Goal: Information Seeking & Learning: Find contact information

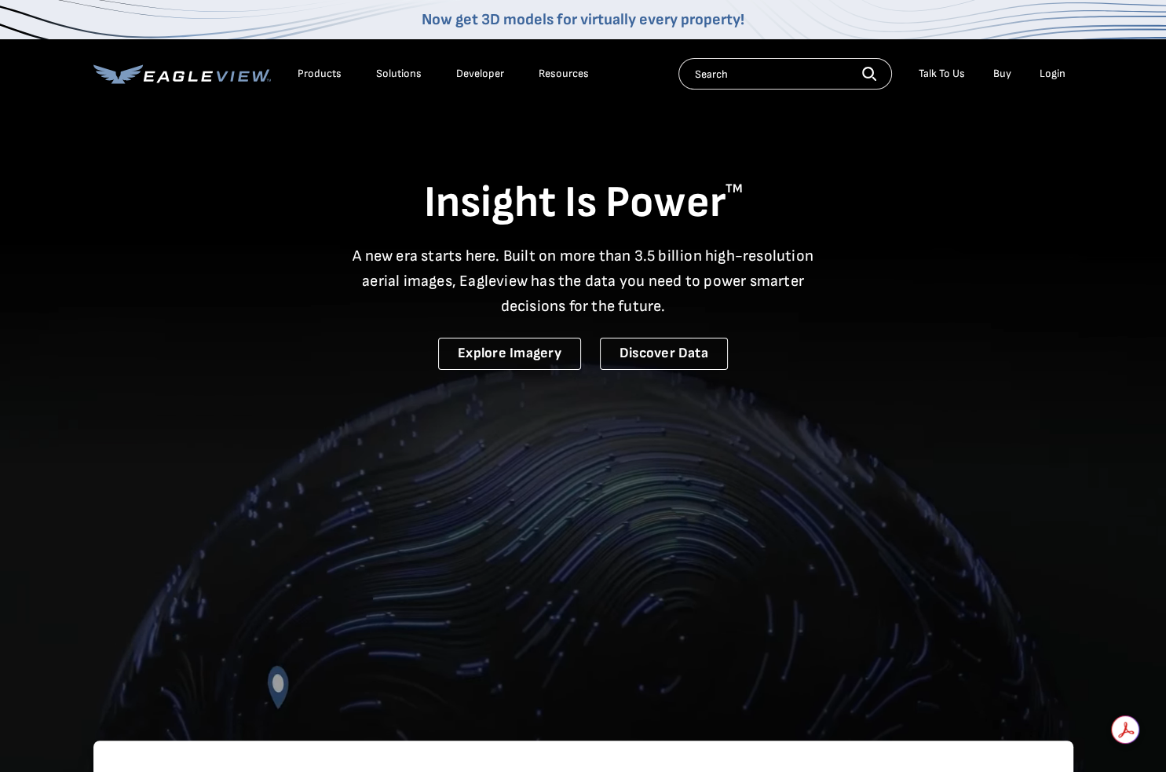
click at [1048, 75] on div "Login" at bounding box center [1052, 74] width 26 height 14
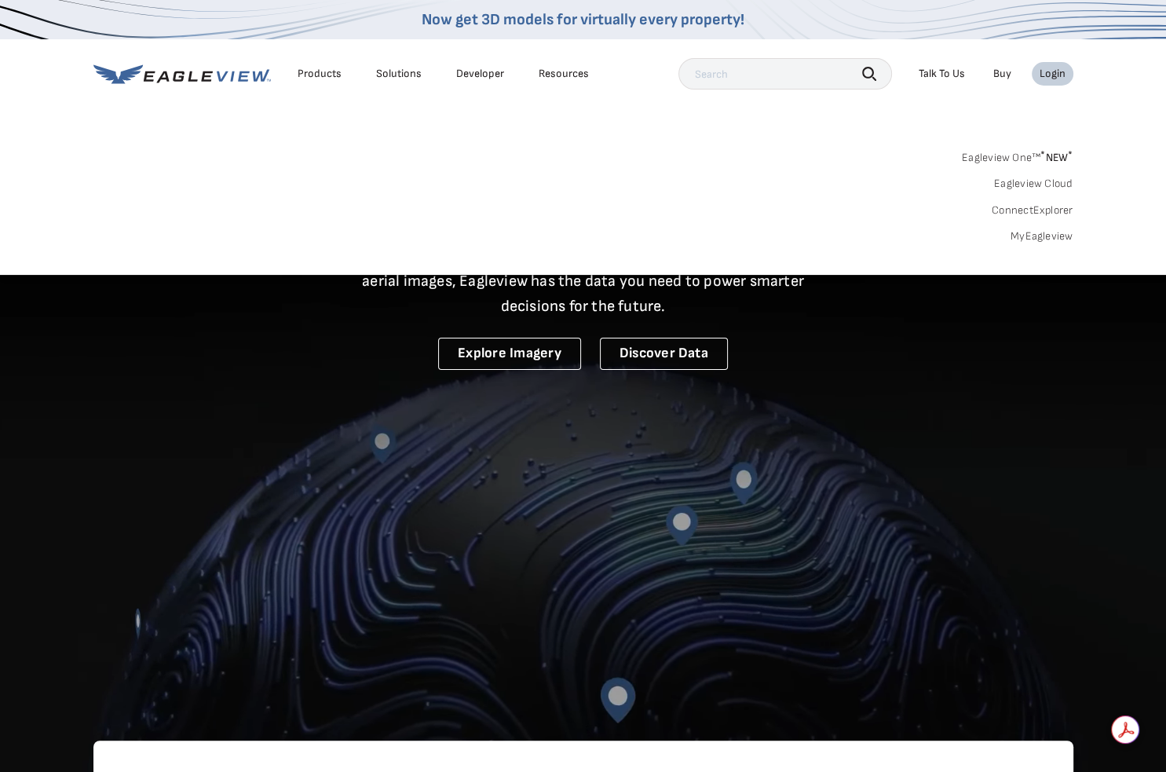
click at [1046, 75] on div "Login" at bounding box center [1052, 74] width 26 height 14
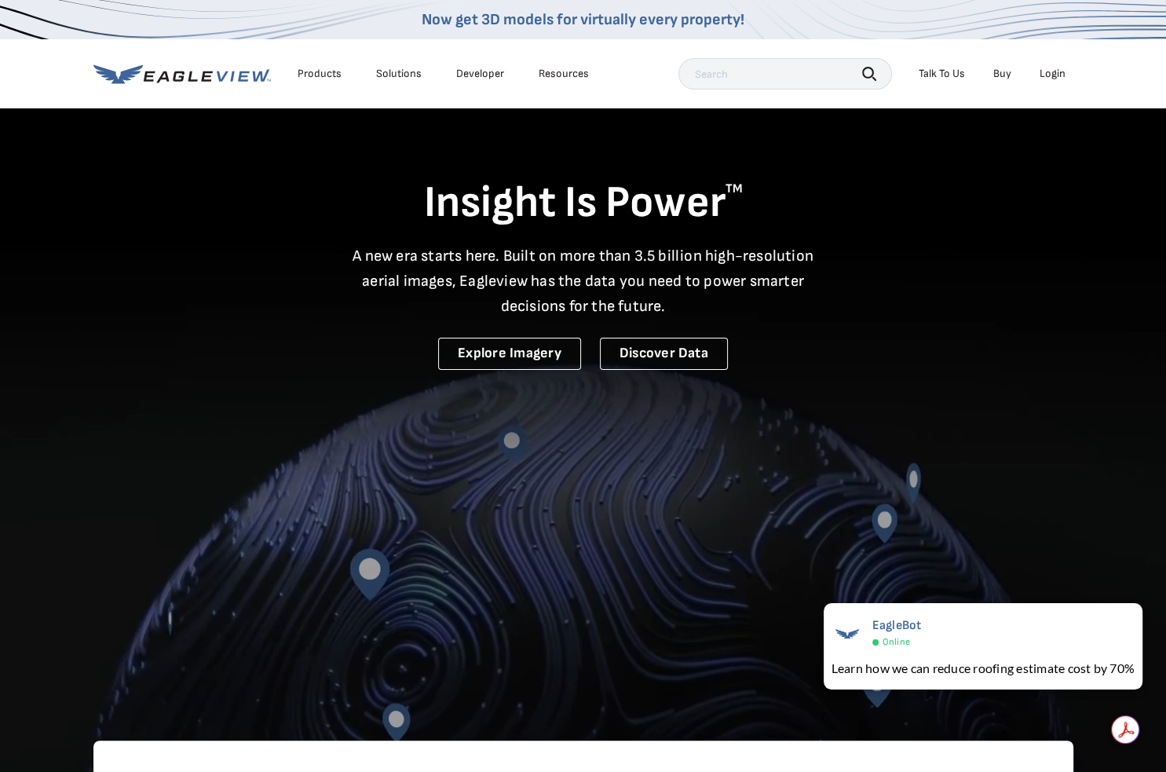
click at [1046, 64] on li "Login" at bounding box center [1053, 74] width 42 height 24
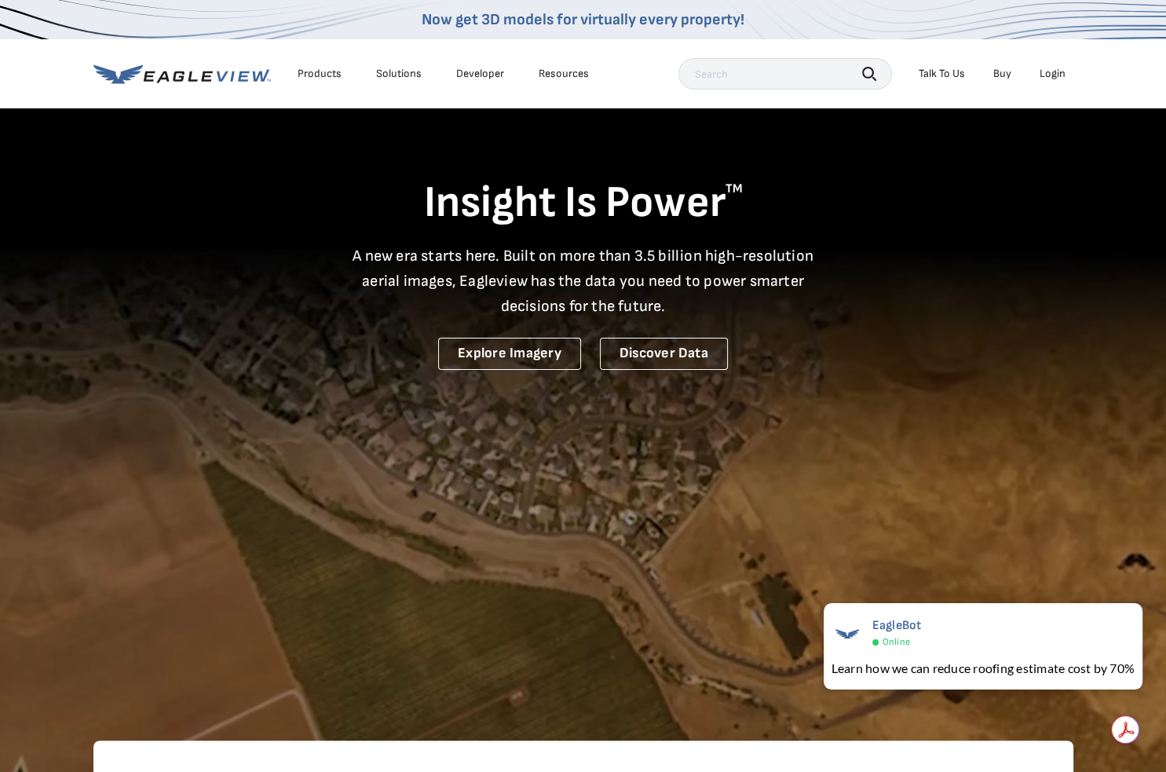
click at [1052, 71] on div "Login" at bounding box center [1052, 74] width 26 height 14
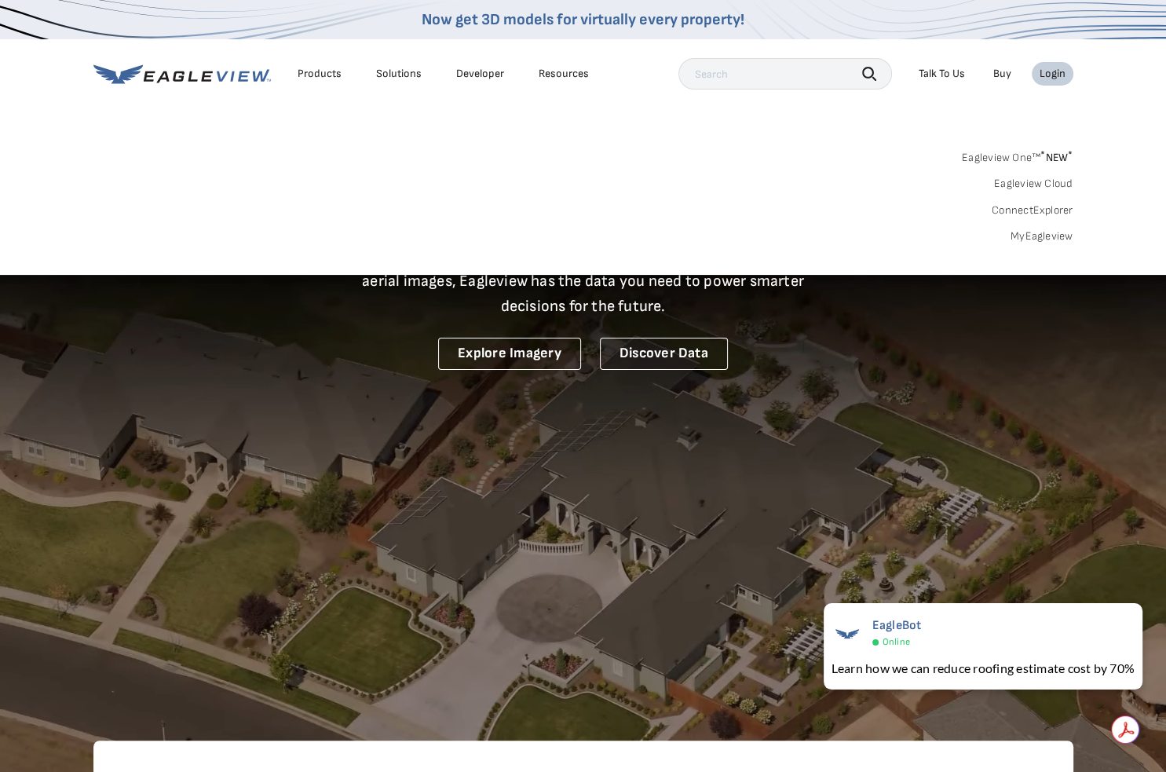
click at [1025, 235] on link "MyEagleview" at bounding box center [1041, 236] width 63 height 14
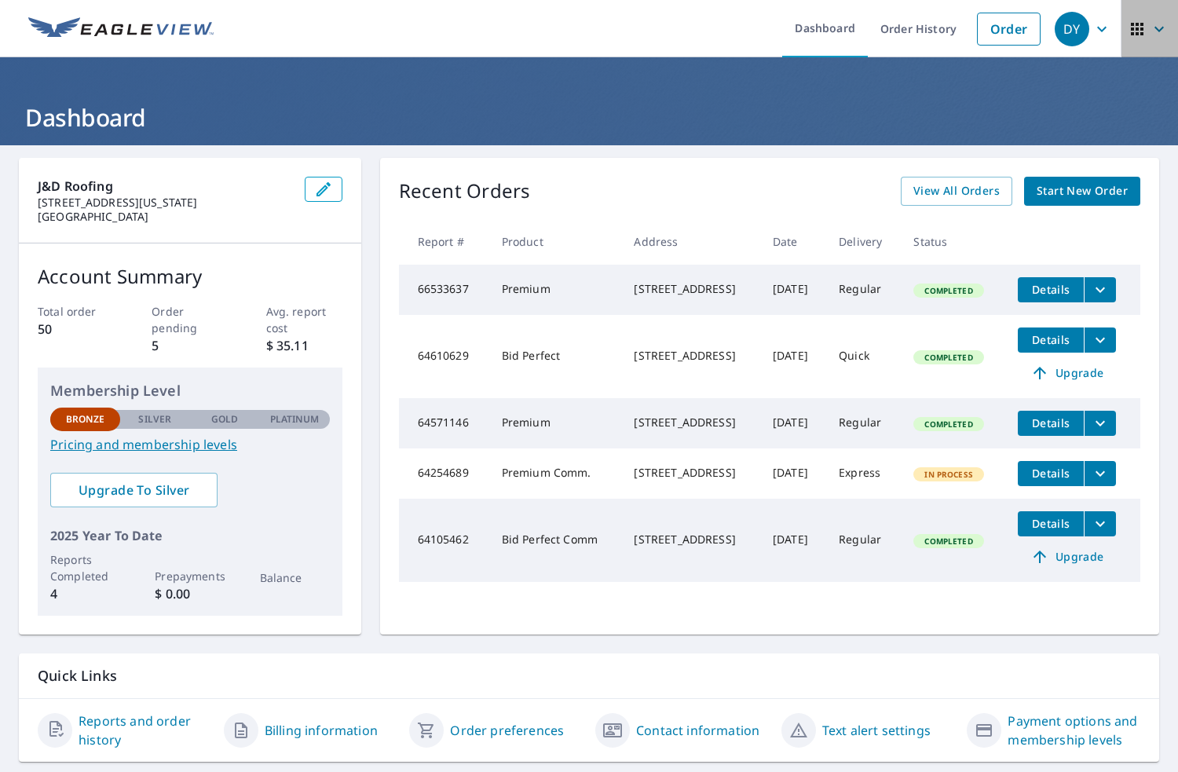
click at [1149, 23] on icon "button" at bounding box center [1158, 29] width 19 height 19
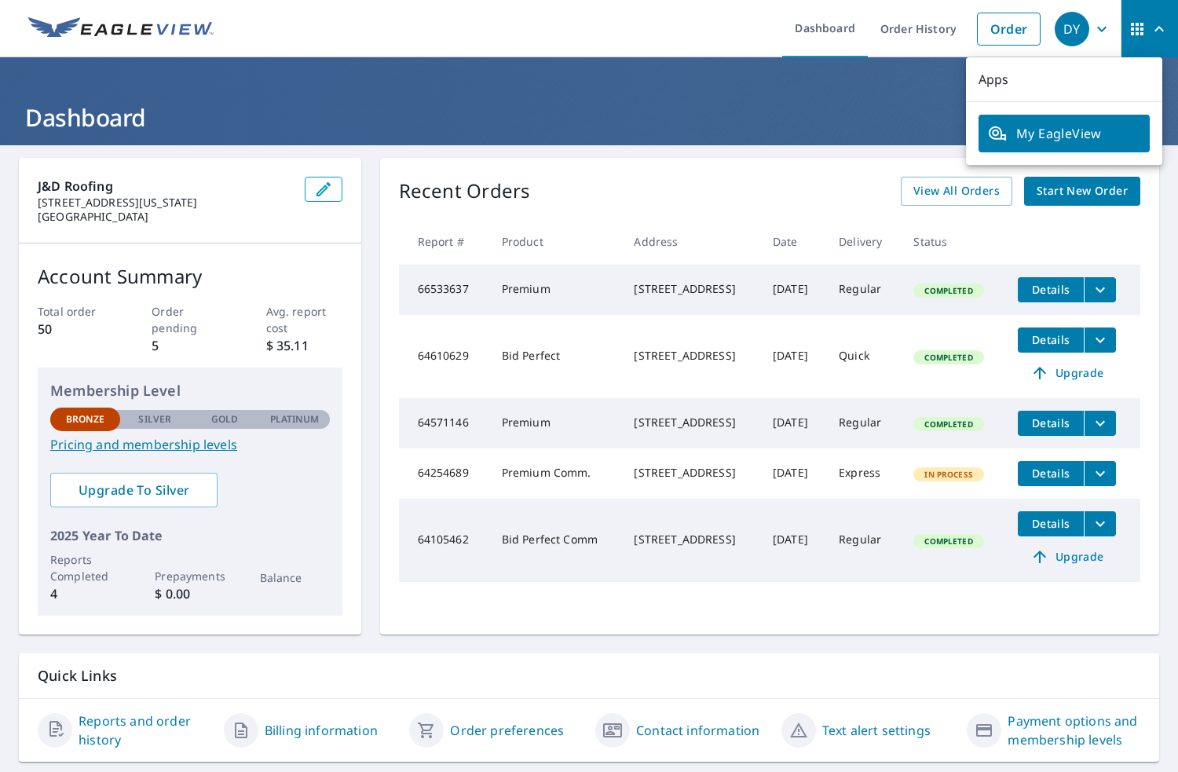
click at [1149, 23] on icon "button" at bounding box center [1158, 29] width 19 height 19
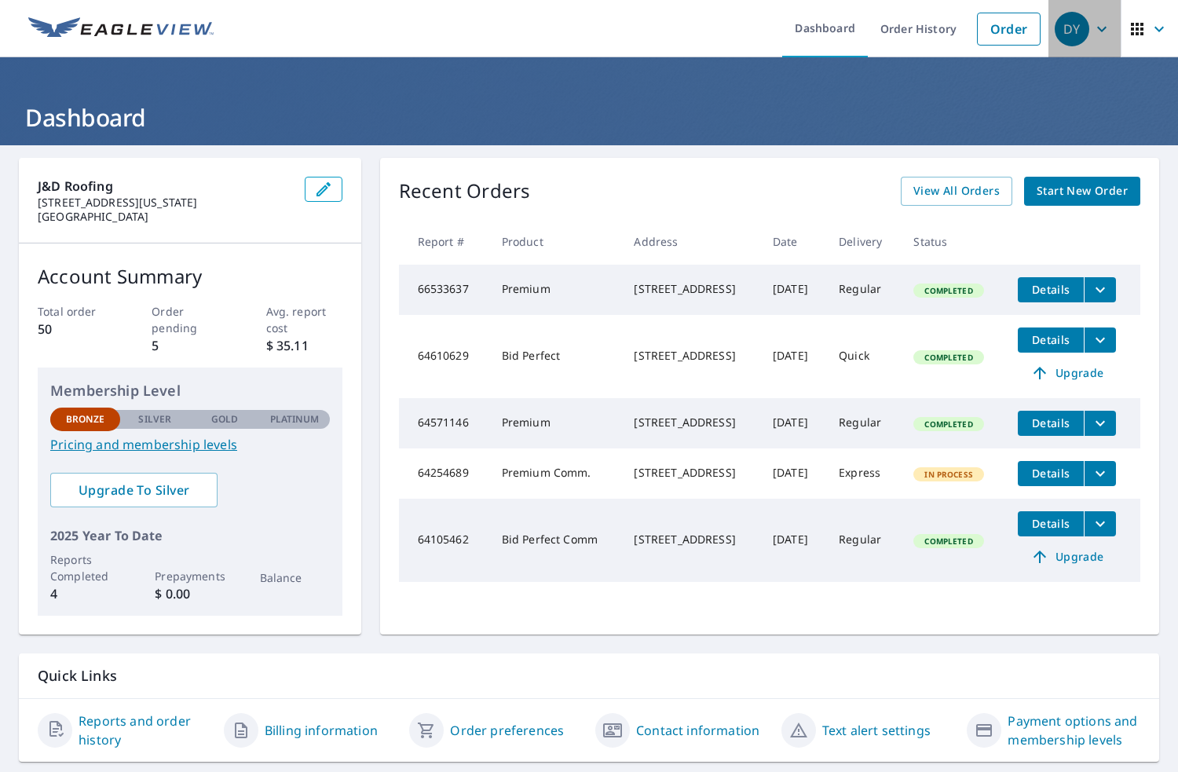
click at [1092, 29] on icon "button" at bounding box center [1101, 29] width 19 height 19
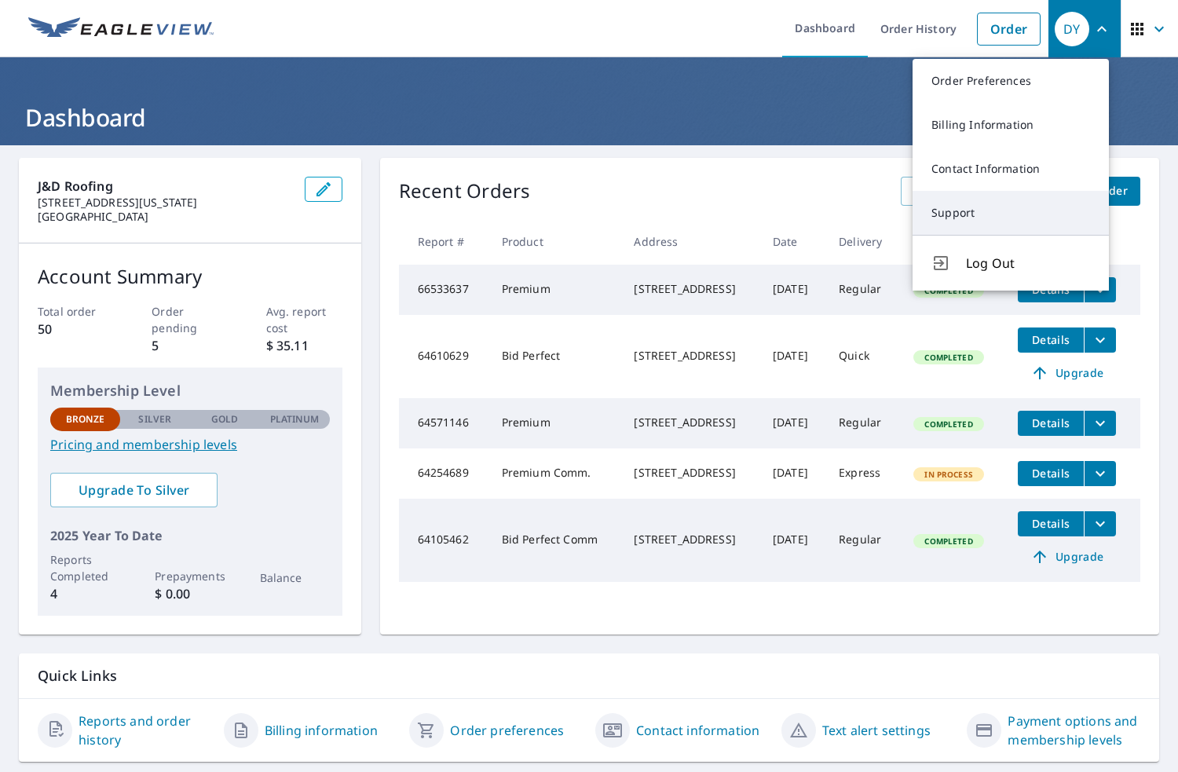
click at [964, 221] on link "Support" at bounding box center [1010, 213] width 196 height 44
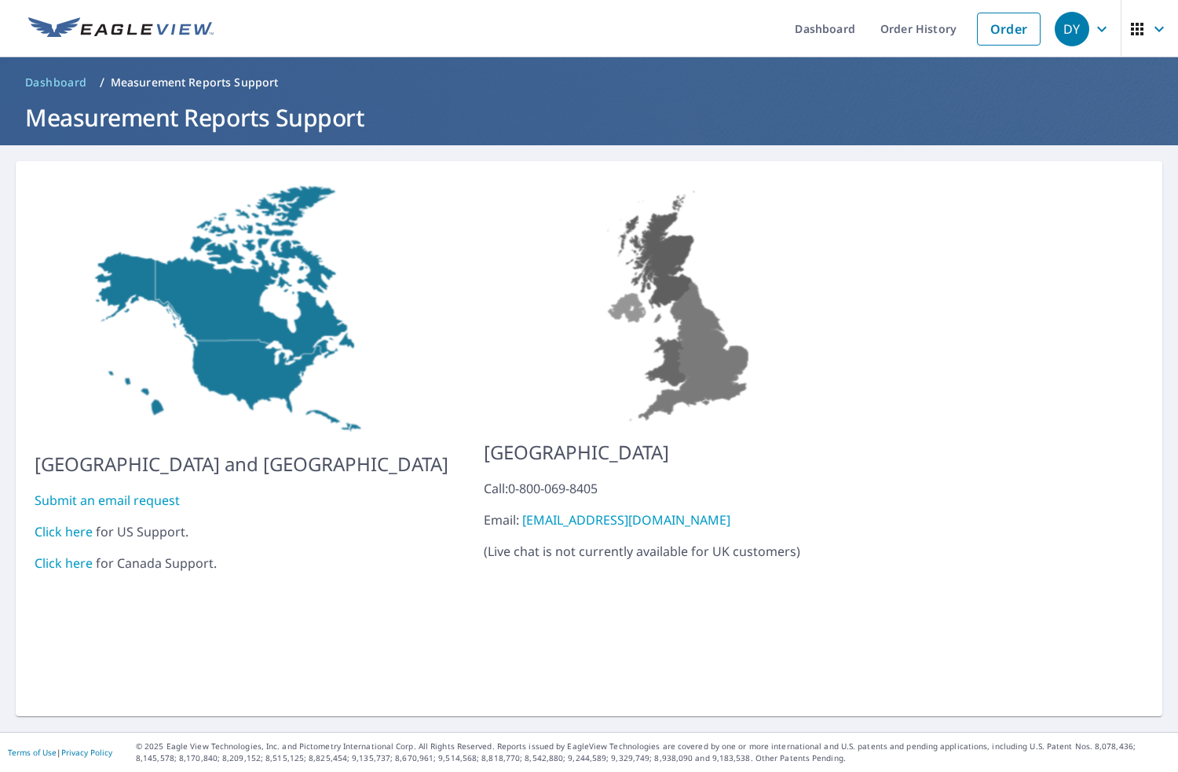
click at [82, 523] on link "Click here" at bounding box center [64, 531] width 58 height 17
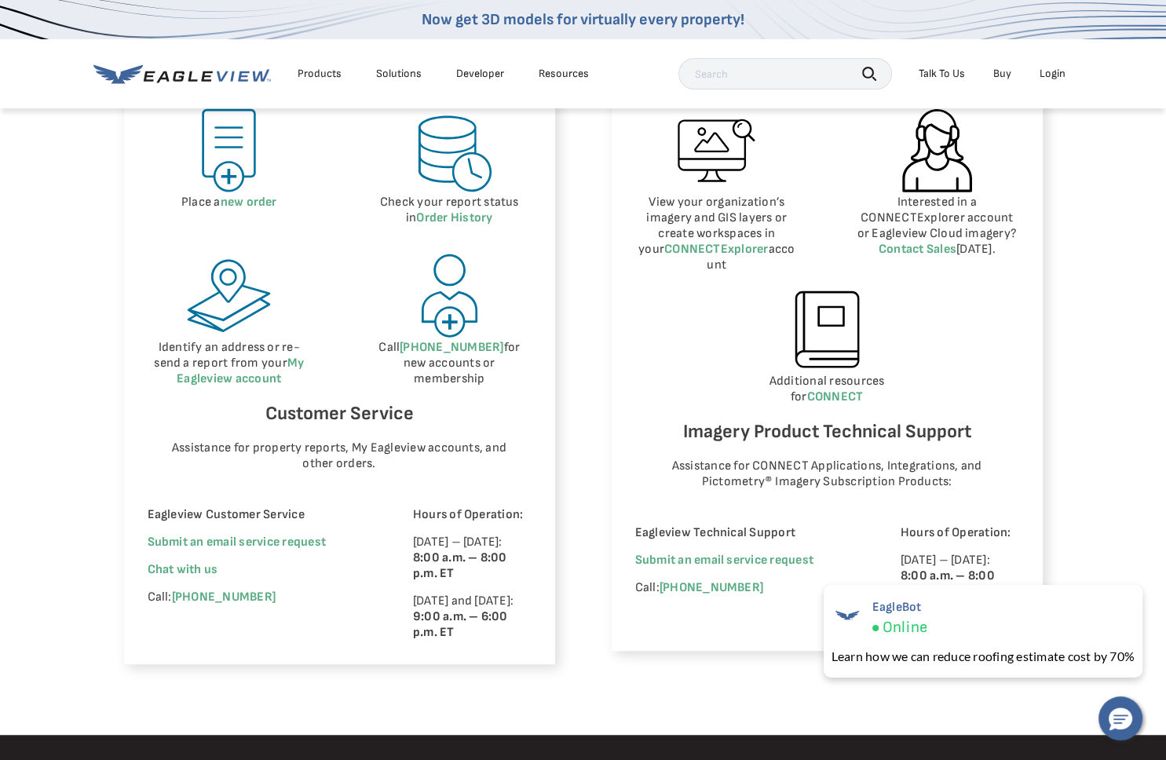
scroll to position [785, 0]
